Goal: Task Accomplishment & Management: Complete application form

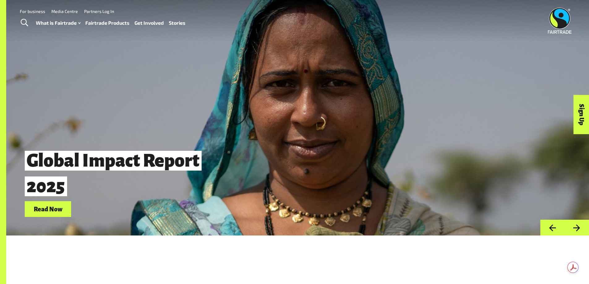
click at [121, 22] on link "Fairtrade Products" at bounding box center [107, 23] width 44 height 9
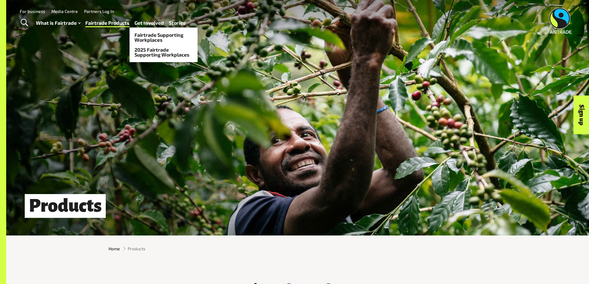
click at [154, 23] on link "Get Involved" at bounding box center [148, 23] width 29 height 9
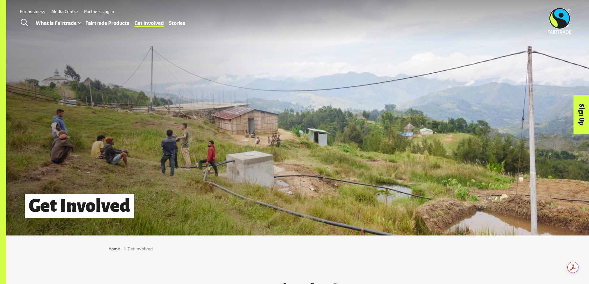
click at [38, 12] on link "For business" at bounding box center [32, 11] width 25 height 5
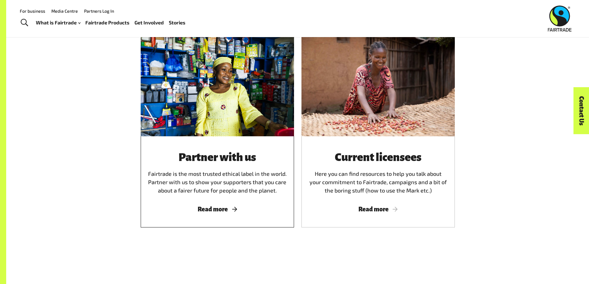
scroll to position [340, 0]
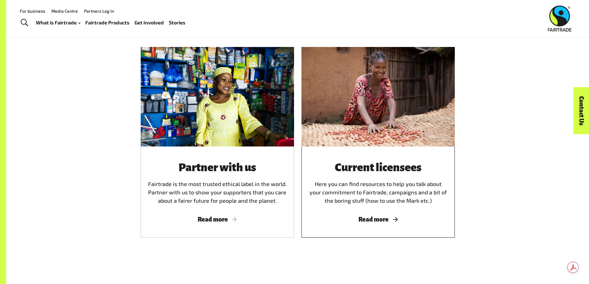
click at [398, 189] on div "Current licensees Here you can find resources to help you talk about your commi…" at bounding box center [378, 183] width 138 height 44
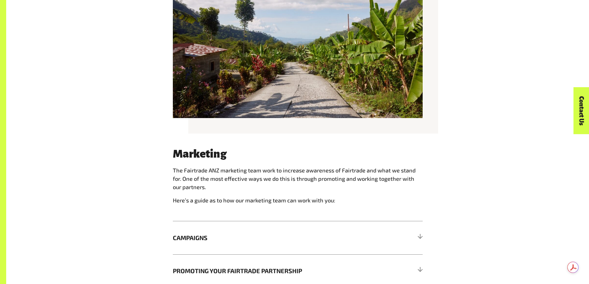
scroll to position [494, 0]
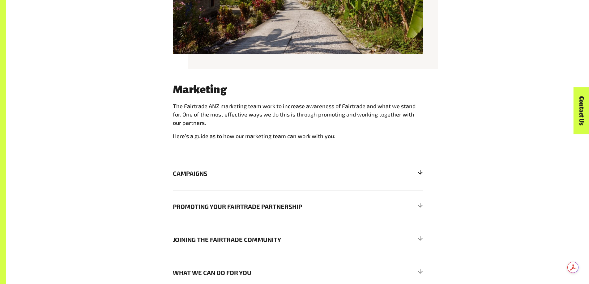
click at [333, 175] on span "CAMPAIGNS" at bounding box center [266, 173] width 187 height 9
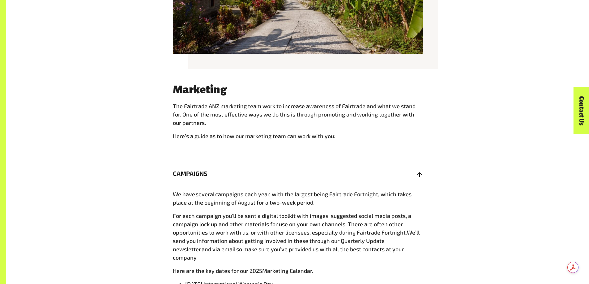
click at [333, 175] on span "CAMPAIGNS" at bounding box center [266, 173] width 187 height 9
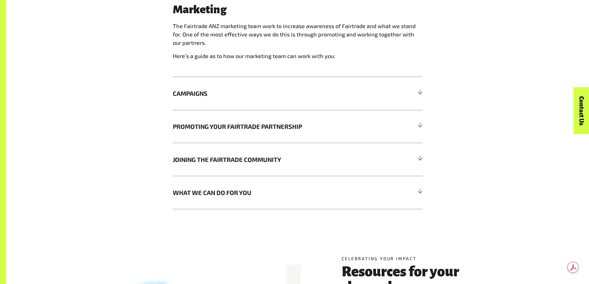
scroll to position [649, 0]
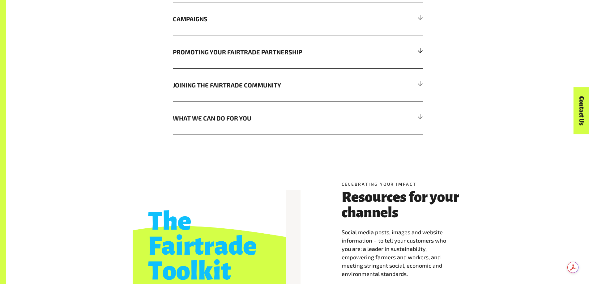
click at [237, 57] on span "PROMOTING YOUR FAIRTRADE PARTNERSHIP" at bounding box center [266, 51] width 187 height 9
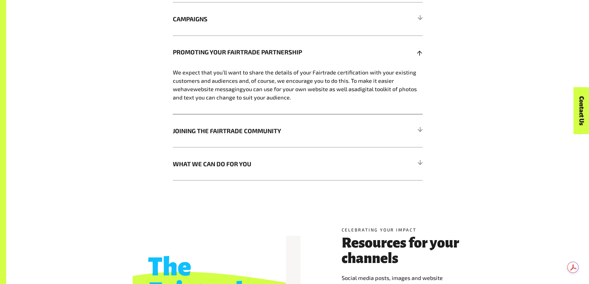
click at [238, 60] on h5 "PROMOTING YOUR FAIRTRADE PARTNERSHIP" at bounding box center [298, 52] width 250 height 33
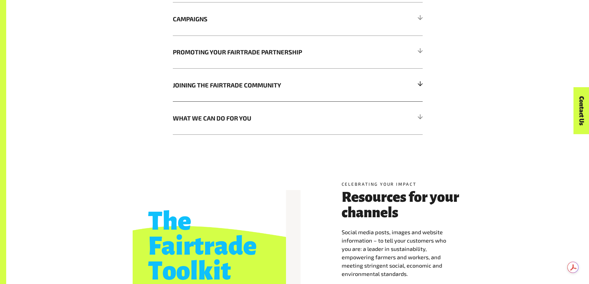
click at [235, 83] on span "JOINING THE FAIRTRADE COMMUNITY" at bounding box center [266, 84] width 187 height 9
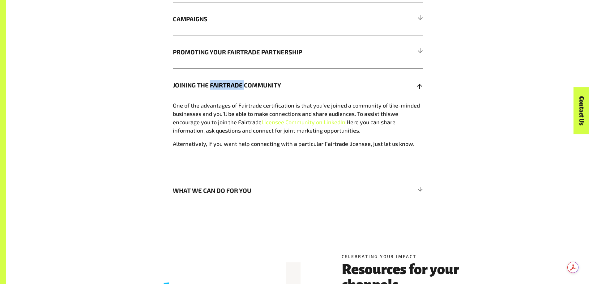
click at [235, 83] on span "JOINING THE FAIRTRADE COMMUNITY" at bounding box center [266, 84] width 187 height 9
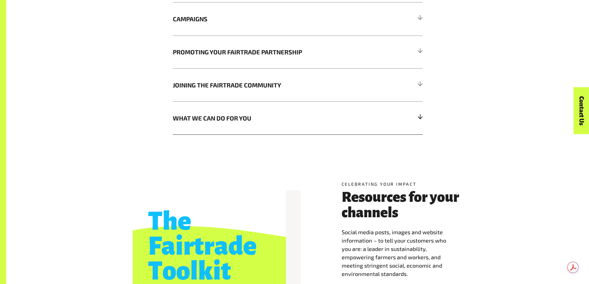
click at [255, 123] on span "WHAT WE CAN DO FOR YOU" at bounding box center [266, 117] width 187 height 9
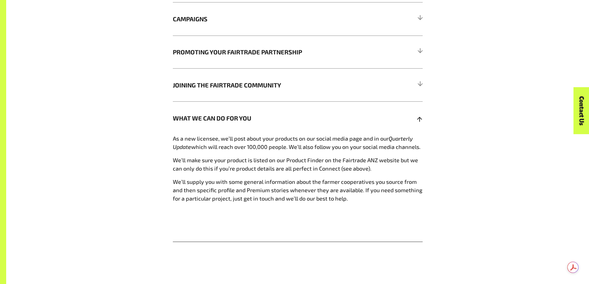
click at [255, 123] on span "WHAT WE CAN DO FOR YOU" at bounding box center [266, 117] width 187 height 9
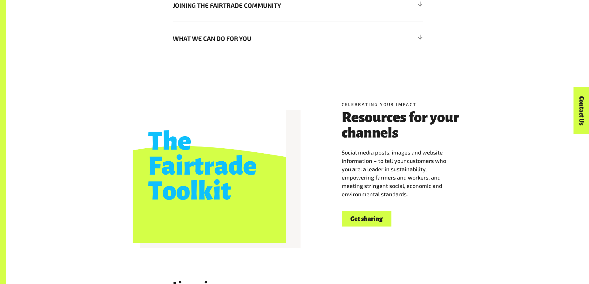
scroll to position [804, 0]
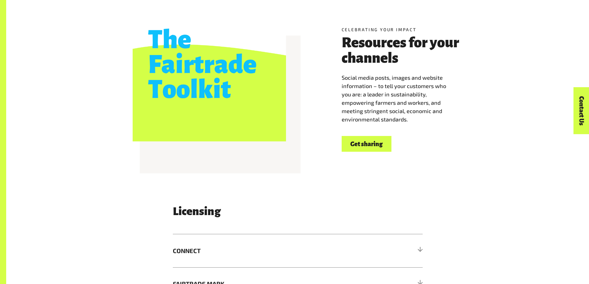
click at [410, 79] on span "Social media posts, images and website information – to tell your customers who…" at bounding box center [394, 98] width 104 height 49
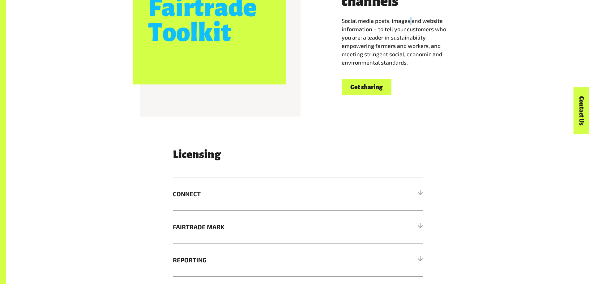
scroll to position [865, 0]
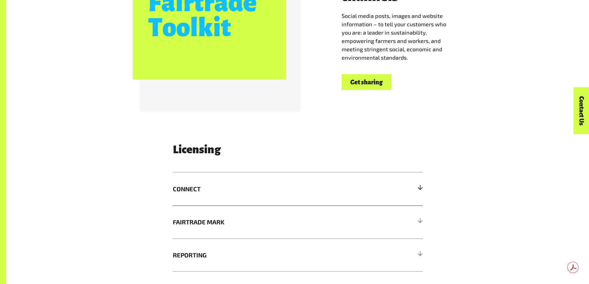
click at [211, 190] on span "CONNECT" at bounding box center [266, 188] width 187 height 9
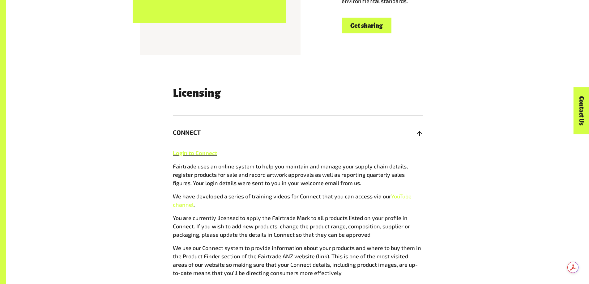
scroll to position [989, 0]
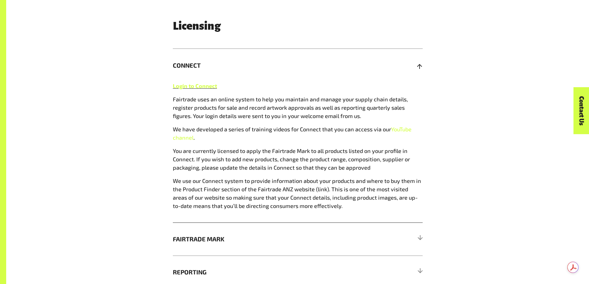
click at [232, 67] on span "CONNECT" at bounding box center [266, 65] width 187 height 9
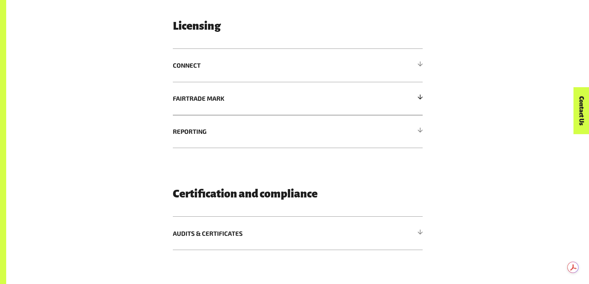
click at [248, 99] on span "FAIRTRADE MARK" at bounding box center [266, 98] width 187 height 9
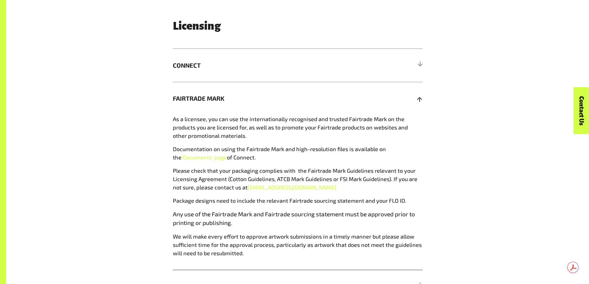
click at [248, 99] on span "FAIRTRADE MARK" at bounding box center [266, 98] width 187 height 9
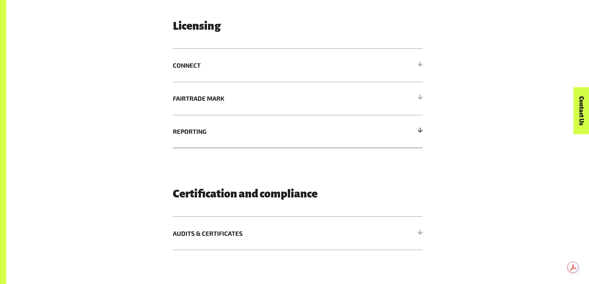
click at [241, 134] on span "REPORTING" at bounding box center [266, 131] width 187 height 9
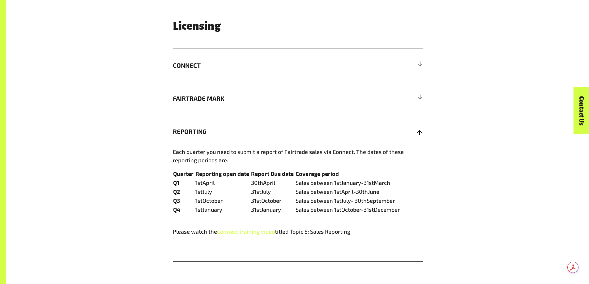
click at [242, 135] on span "REPORTING" at bounding box center [266, 131] width 187 height 9
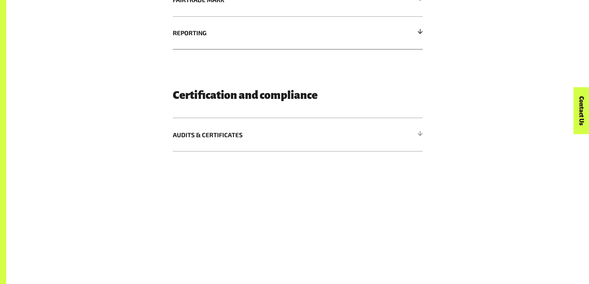
scroll to position [1113, 0]
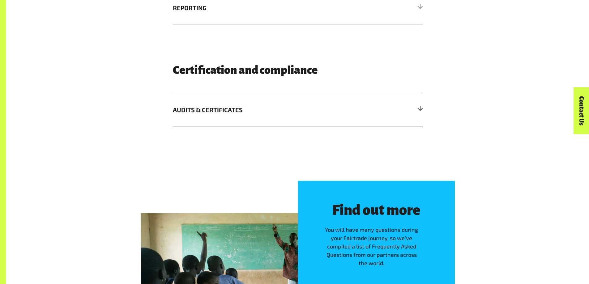
click at [234, 120] on h5 "AUDITS & CERTIFICATES" at bounding box center [298, 109] width 250 height 33
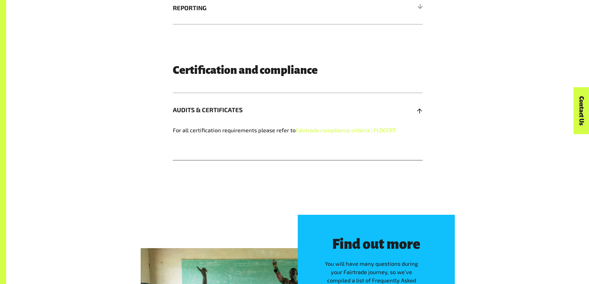
click at [232, 118] on h5 "AUDITS & CERTIFICATES" at bounding box center [298, 109] width 250 height 33
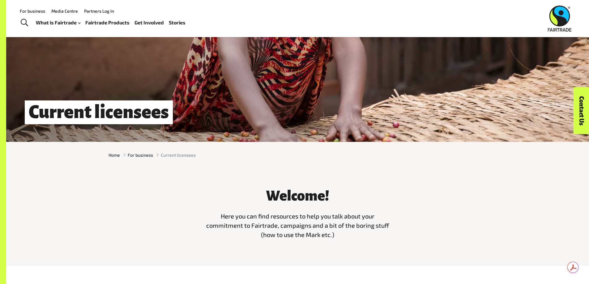
scroll to position [93, 0]
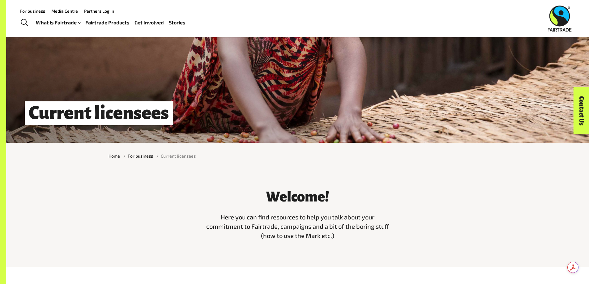
click at [35, 11] on link "For business" at bounding box center [32, 10] width 25 height 5
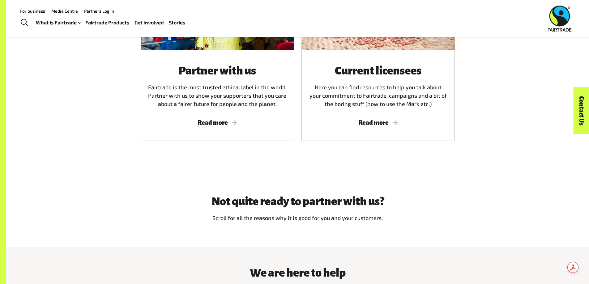
scroll to position [371, 0]
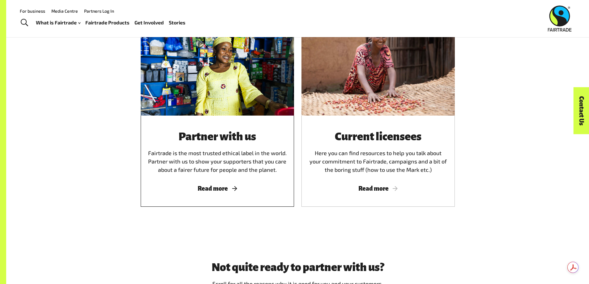
click at [179, 129] on div "Partner with us Fairtrade is the most trusted ethical label in the world. Partn…" at bounding box center [217, 161] width 153 height 91
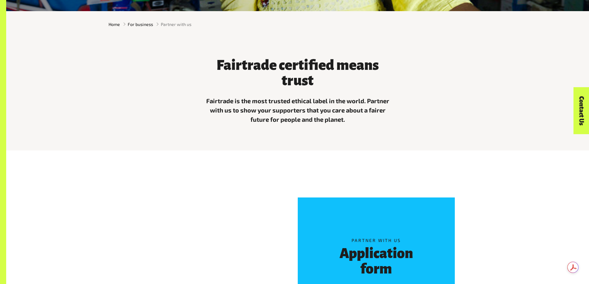
scroll to position [340, 0]
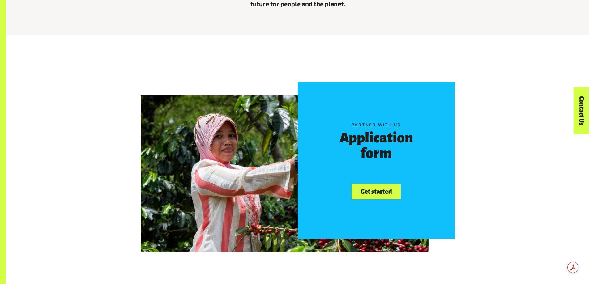
click at [369, 181] on div "Partner with us Application form Get started" at bounding box center [376, 160] width 157 height 157
click at [381, 197] on link "Get started" at bounding box center [375, 192] width 49 height 16
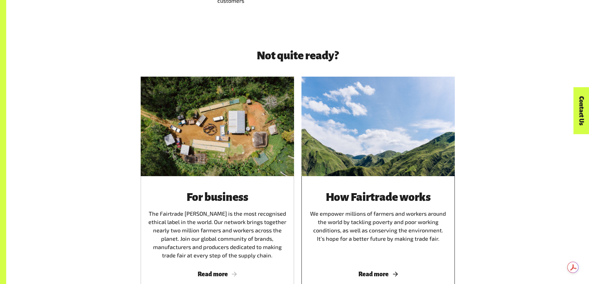
scroll to position [773, 0]
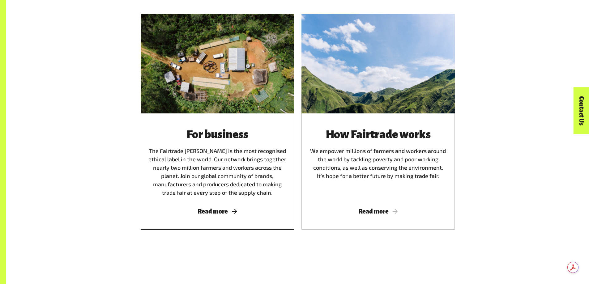
click at [240, 152] on div "For business The Fairtrade Mark is the most recognised ethical label in the wor…" at bounding box center [217, 162] width 138 height 69
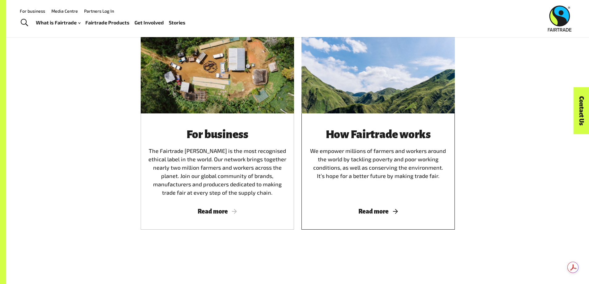
click at [348, 144] on div "How Fairtrade works We empower millions of farmers and workers around the world…" at bounding box center [378, 162] width 138 height 69
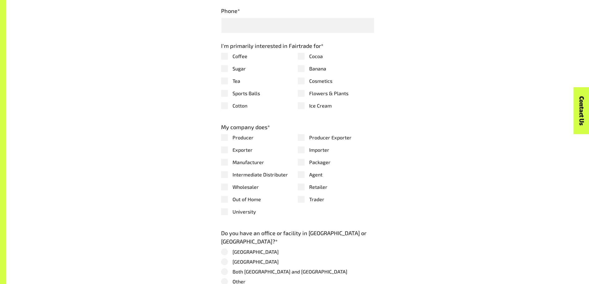
scroll to position [711, 0]
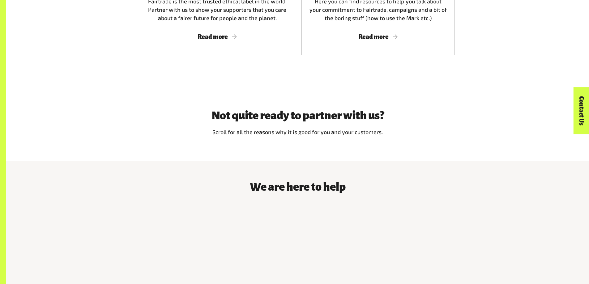
scroll to position [587, 0]
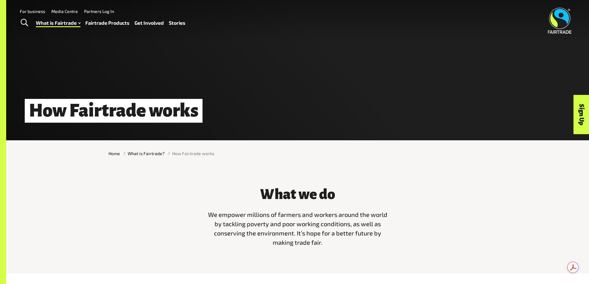
scroll to position [216, 0]
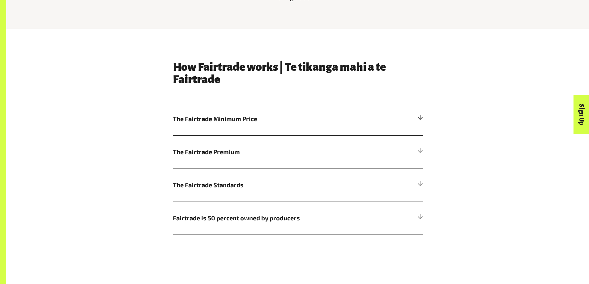
click at [267, 108] on h5 "The Fairtrade Minimum Price" at bounding box center [298, 118] width 250 height 33
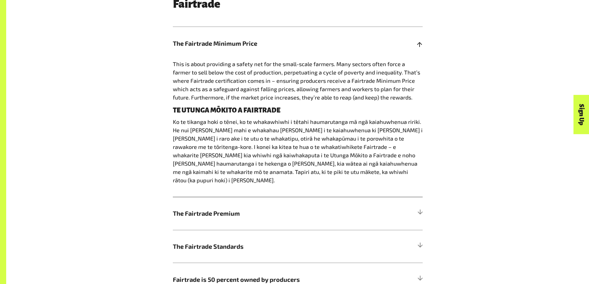
scroll to position [525, 0]
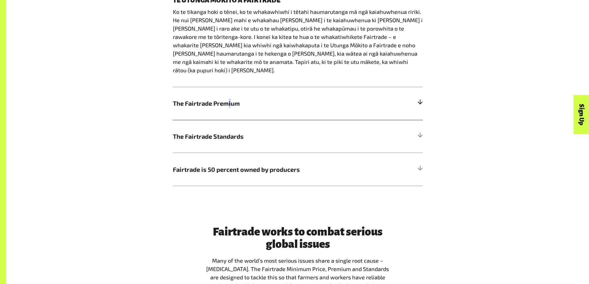
click at [231, 101] on span "The Fairtrade Premium" at bounding box center [266, 103] width 187 height 9
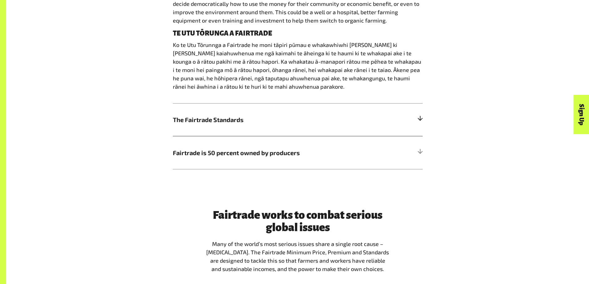
click at [266, 130] on h5 "The Fairtrade Standards" at bounding box center [298, 119] width 250 height 33
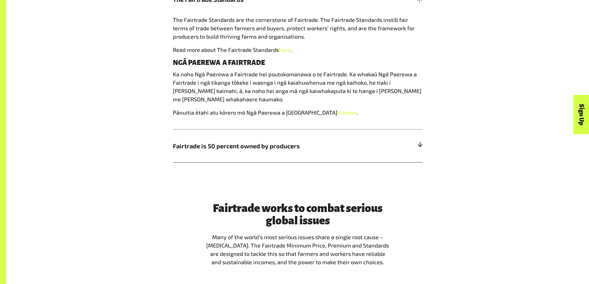
click at [277, 141] on h5 "Fairtrade is 50 percent owned by producers" at bounding box center [298, 145] width 250 height 33
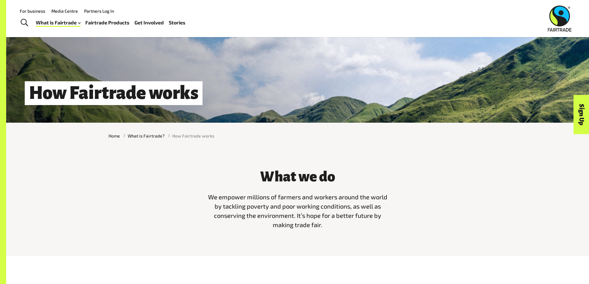
scroll to position [39, 0]
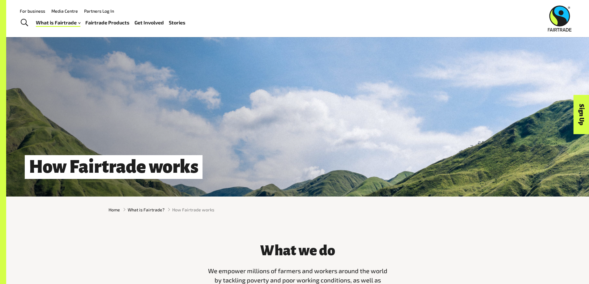
click at [22, 11] on link "For business" at bounding box center [32, 10] width 25 height 5
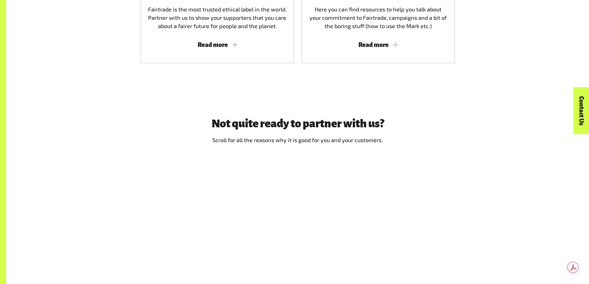
scroll to position [587, 0]
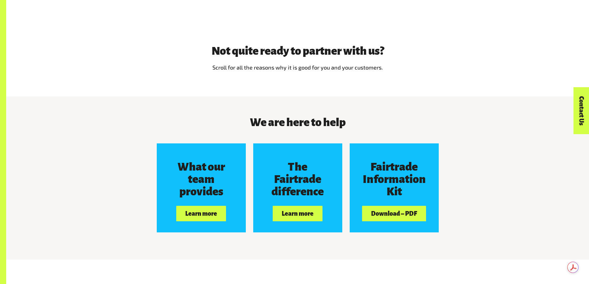
click at [477, 129] on div "We are here to help" at bounding box center [298, 129] width 386 height 27
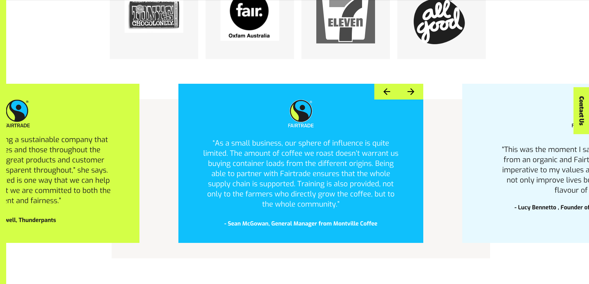
scroll to position [1258, 0]
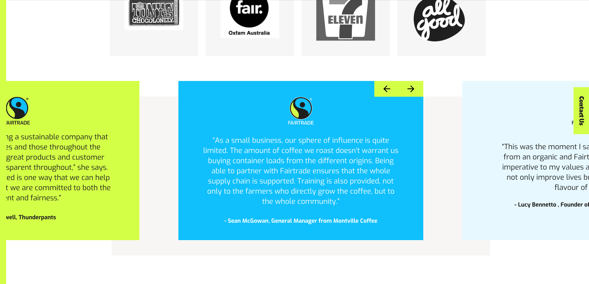
click at [416, 89] on button "Next" at bounding box center [410, 89] width 24 height 16
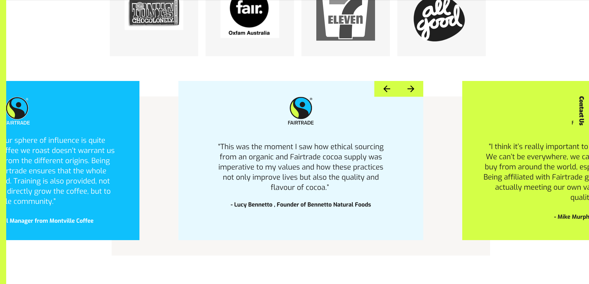
click at [415, 89] on button "Next" at bounding box center [410, 89] width 24 height 16
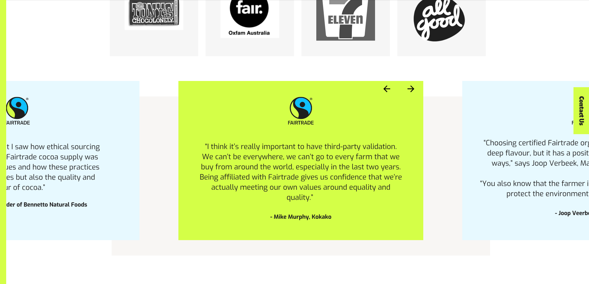
click at [414, 89] on button "Next" at bounding box center [410, 89] width 24 height 16
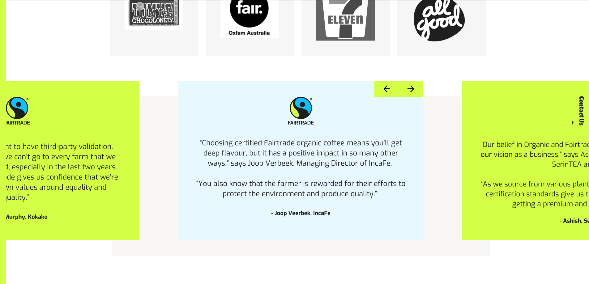
click at [413, 90] on button "Next" at bounding box center [410, 89] width 24 height 16
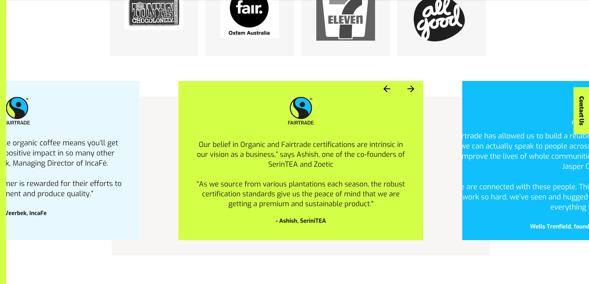
click at [411, 91] on button "Next" at bounding box center [410, 89] width 24 height 16
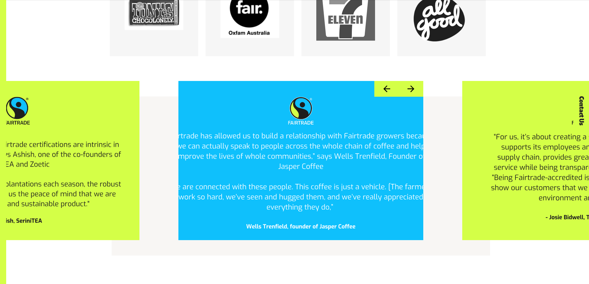
click at [411, 91] on button "Next" at bounding box center [410, 89] width 24 height 16
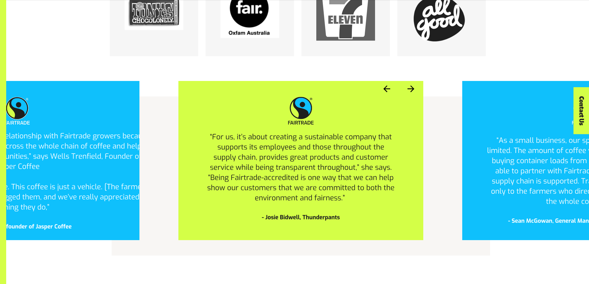
click at [411, 91] on button "Next" at bounding box center [410, 89] width 24 height 16
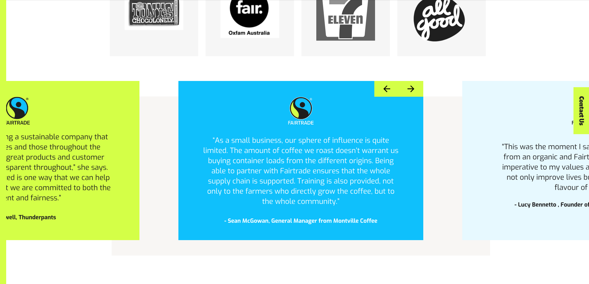
click at [411, 91] on button "Next" at bounding box center [410, 89] width 24 height 16
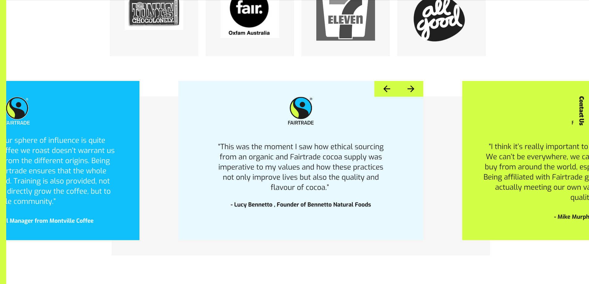
click at [405, 92] on button "Next" at bounding box center [410, 89] width 24 height 16
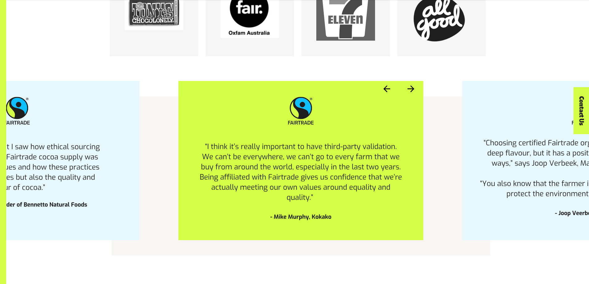
click at [406, 92] on button "Next" at bounding box center [410, 89] width 24 height 16
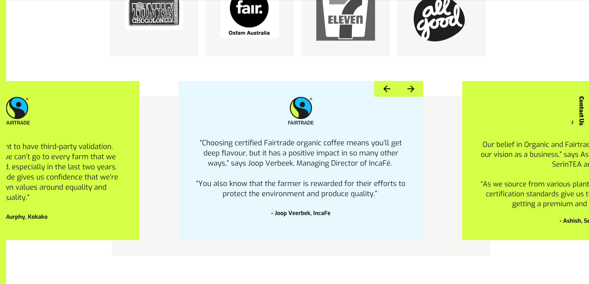
click at [406, 92] on button "Next" at bounding box center [410, 89] width 24 height 16
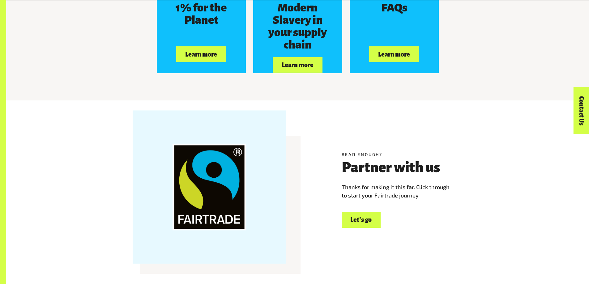
scroll to position [1845, 0]
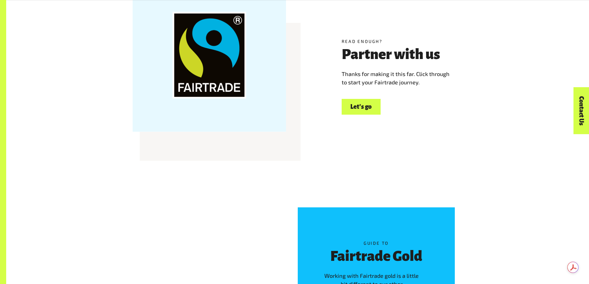
click at [453, 176] on div "Guide to Fairtrade Gold Working with Fairtrade gold is a little bit different t…" at bounding box center [297, 286] width 583 height 226
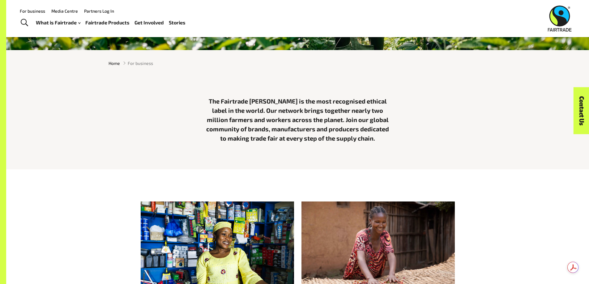
scroll to position [0, 0]
